Goal: Task Accomplishment & Management: Manage account settings

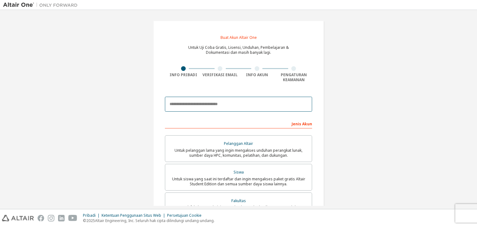
click at [181, 103] on input "email" at bounding box center [238, 104] width 147 height 15
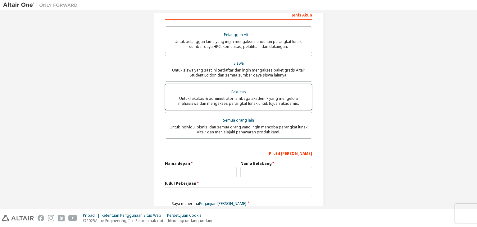
scroll to position [108, 0]
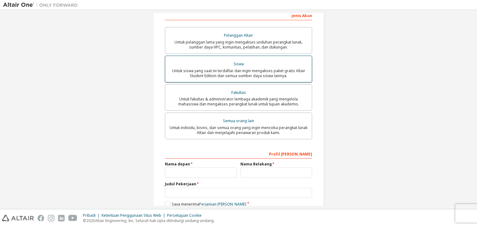
click at [236, 64] on font "Siswa" at bounding box center [239, 63] width 10 height 5
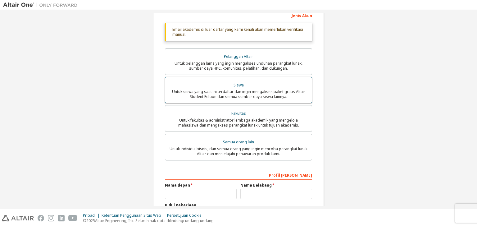
click at [247, 95] on font "Untuk siswa yang saat ini terdaftar dan ingin mengakses paket gratis Altair Stu…" at bounding box center [238, 94] width 133 height 10
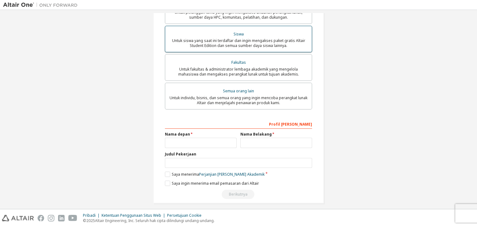
scroll to position [162, 0]
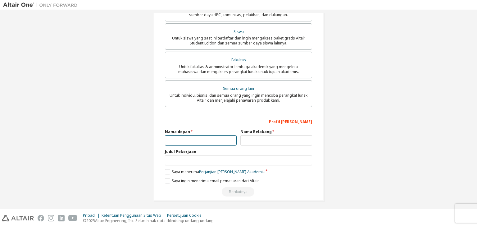
click at [177, 143] on input "text" at bounding box center [201, 140] width 72 height 10
type input "*****"
type input "**********"
type input "****"
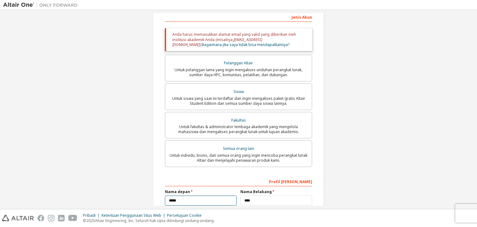
scroll to position [171, 0]
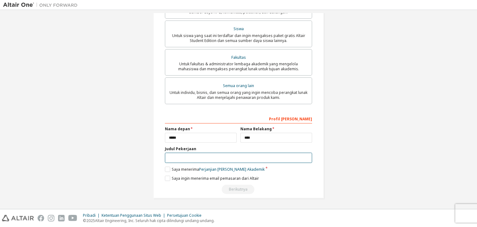
click at [184, 158] on input "text" at bounding box center [238, 158] width 147 height 10
type input "*********"
click at [165, 169] on label "Saya menerima Perjanjian Lisensi Pengguna Akhir Akademik" at bounding box center [215, 169] width 100 height 5
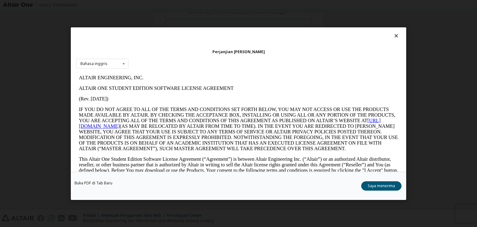
scroll to position [0, 0]
click at [125, 63] on icon at bounding box center [124, 64] width 8 height 10
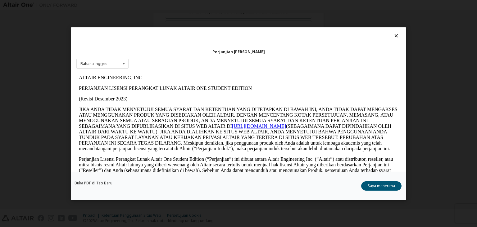
click at [167, 60] on div "Perjanjian Lisensi Pengguna Akhir Bahasa inggris Bahasa inggris" at bounding box center [239, 99] width 336 height 144
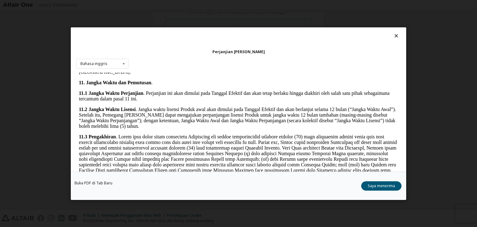
scroll to position [943, 0]
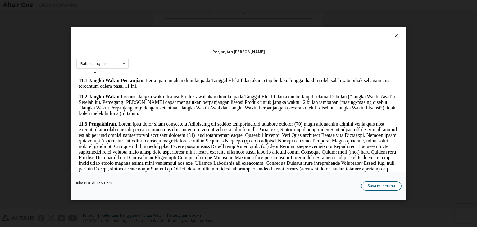
click at [378, 185] on font "Saya menerima" at bounding box center [381, 185] width 27 height 5
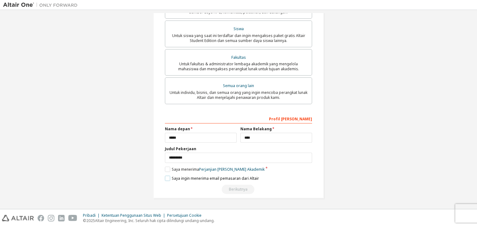
click at [165, 180] on label "Saya ingin menerima email pemasaran dari Altair" at bounding box center [212, 178] width 94 height 5
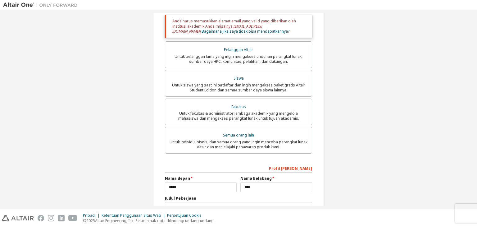
scroll to position [171, 0]
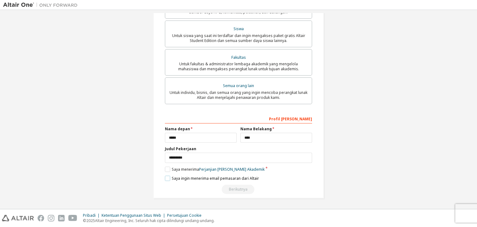
click at [165, 178] on label "Saya ingin menerima email pemasaran dari Altair" at bounding box center [212, 178] width 94 height 5
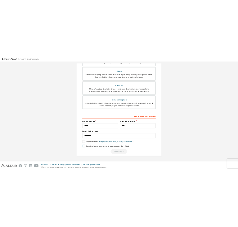
scroll to position [0, 0]
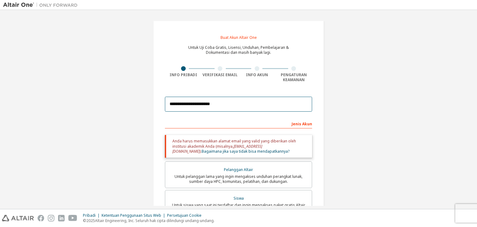
click at [229, 105] on input "**********" at bounding box center [238, 104] width 147 height 15
paste input "email"
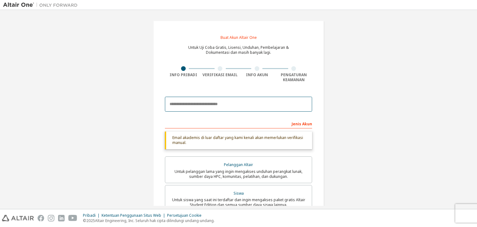
click at [196, 102] on input "email" at bounding box center [238, 104] width 147 height 15
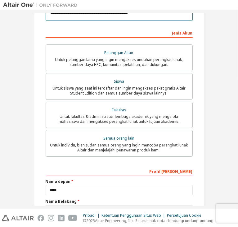
scroll to position [144, 0]
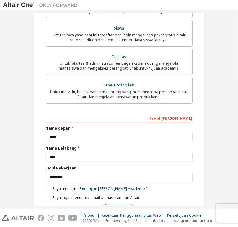
type input "**********"
click at [112, 206] on font "Berikutnya" at bounding box center [118, 208] width 19 height 5
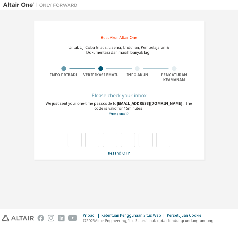
scroll to position [0, 0]
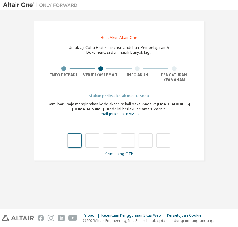
type input "*"
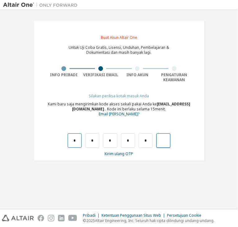
type input "*"
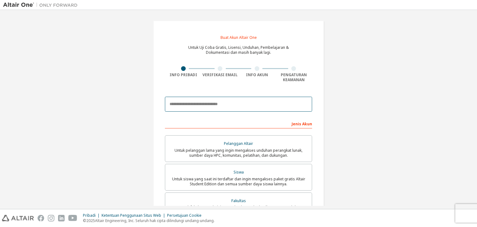
click at [201, 108] on input "email" at bounding box center [238, 104] width 147 height 15
type input "**********"
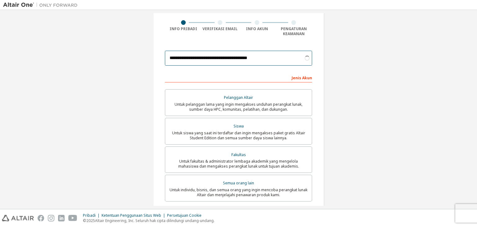
scroll to position [63, 0]
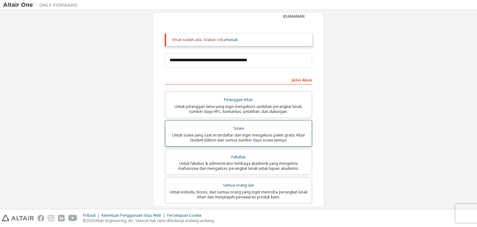
click at [224, 131] on div "Siswa" at bounding box center [238, 128] width 139 height 9
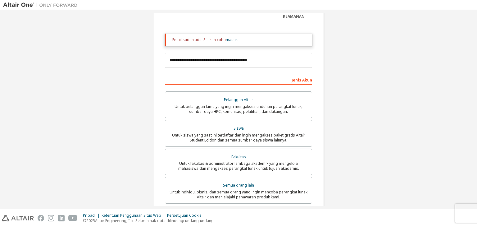
click at [240, 76] on div "Jenis Akun" at bounding box center [238, 80] width 147 height 10
click at [229, 39] on font "masuk" at bounding box center [232, 39] width 12 height 5
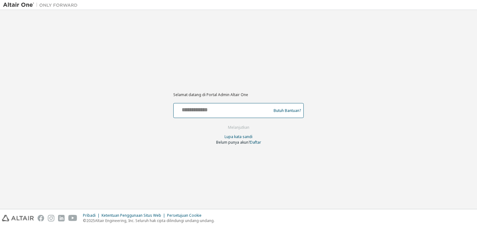
click at [205, 111] on input "text" at bounding box center [223, 109] width 94 height 9
type input "**********"
click at [236, 128] on font "Melanjutkan" at bounding box center [238, 127] width 21 height 5
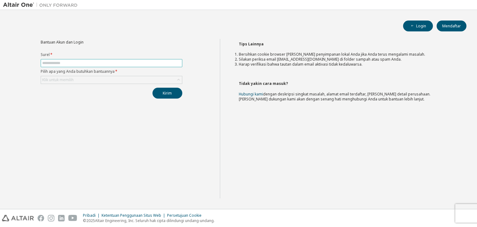
click at [68, 62] on input "text" at bounding box center [111, 63] width 139 height 5
type input "**********"
click at [80, 79] on div "Klik untuk memilih" at bounding box center [111, 79] width 141 height 7
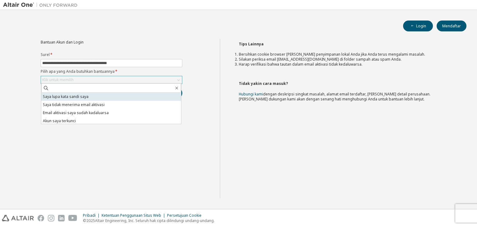
click at [76, 96] on font "Saya lupa kata sandi saya" at bounding box center [66, 96] width 46 height 5
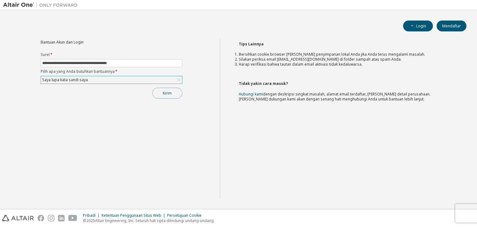
click at [166, 91] on font "Kirim" at bounding box center [167, 92] width 9 height 5
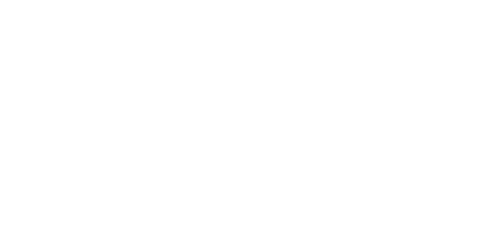
click at [148, 72] on div at bounding box center [238, 113] width 477 height 227
click at [151, 53] on div at bounding box center [238, 113] width 477 height 227
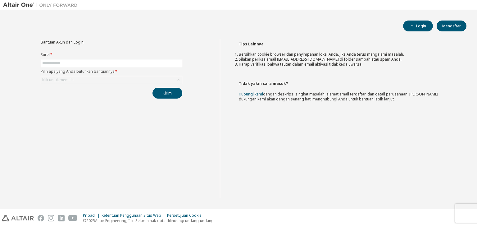
click at [224, 138] on div "Tips Lainnya Bersihkan cookie browser dan penyimpanan lokal Anda, jika Anda ter…" at bounding box center [347, 118] width 255 height 159
